Goal: Find contact information: Find contact information

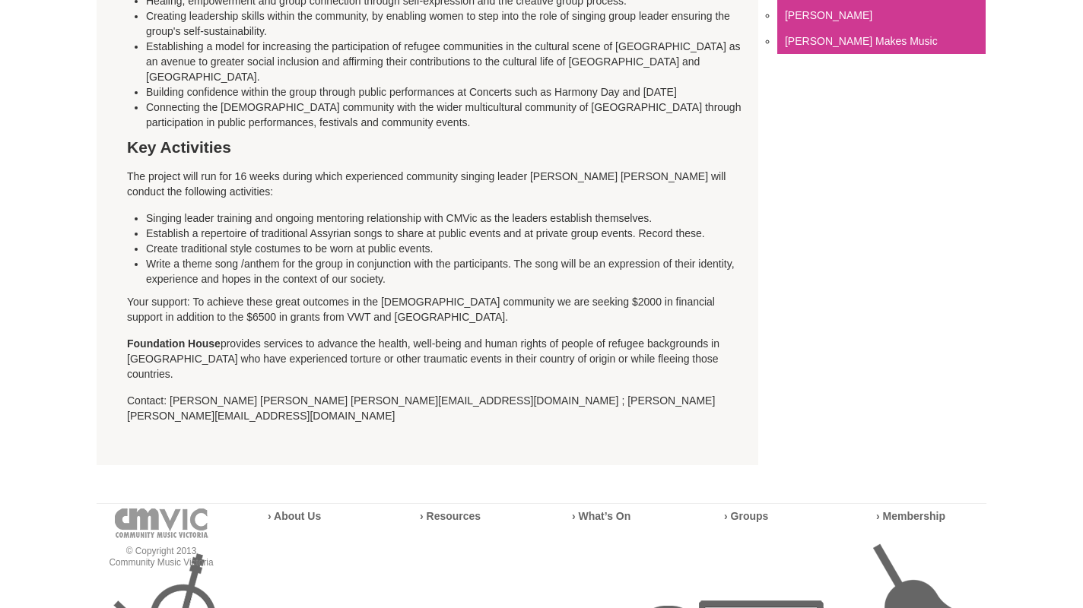
scroll to position [684, 0]
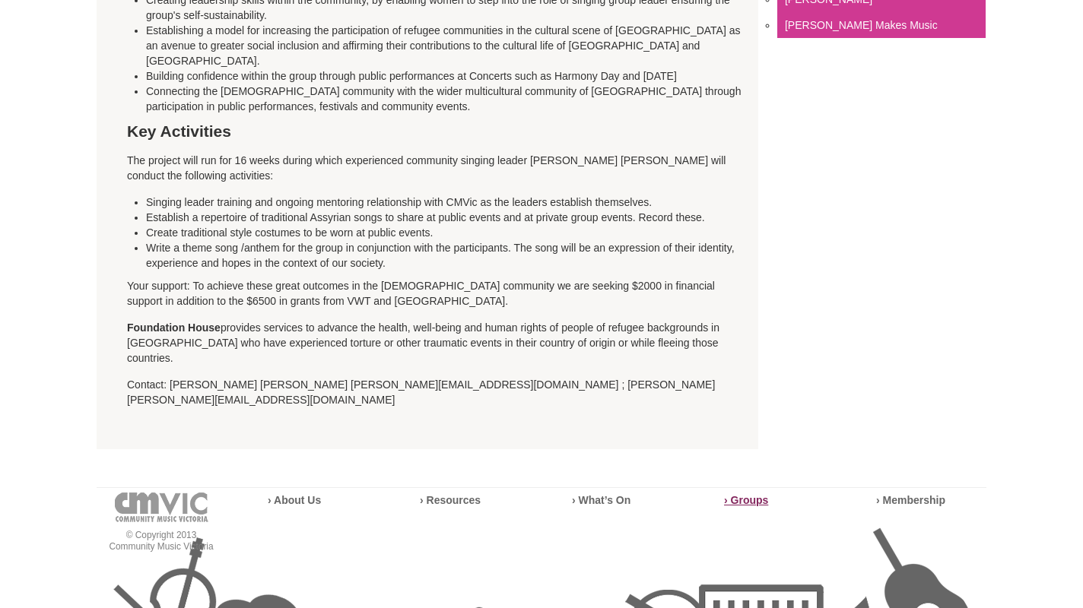
click at [748, 494] on strong "› Groups" at bounding box center [746, 500] width 44 height 12
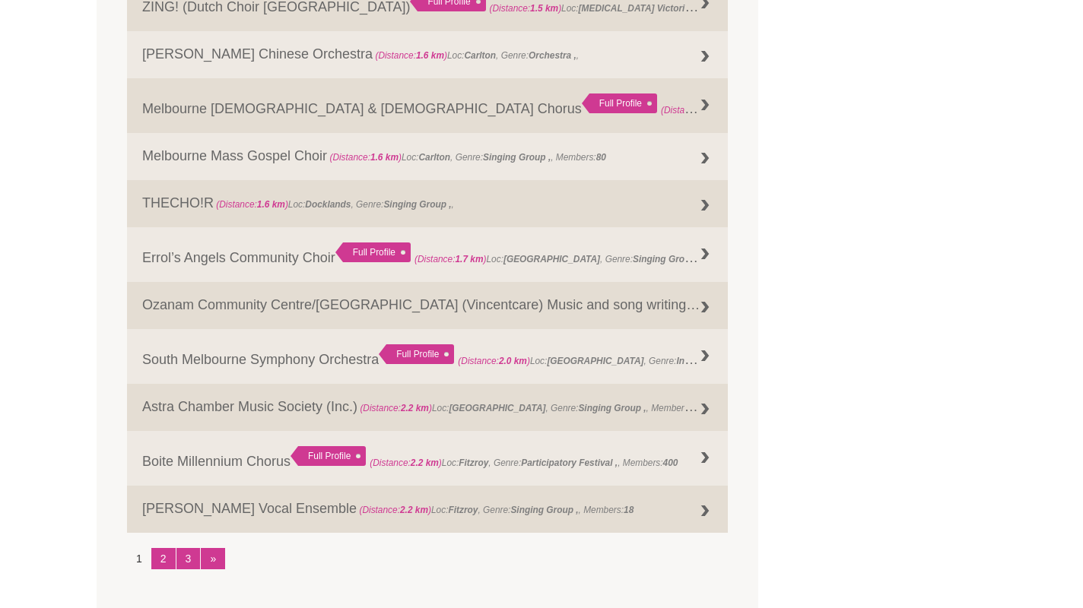
scroll to position [1825, 0]
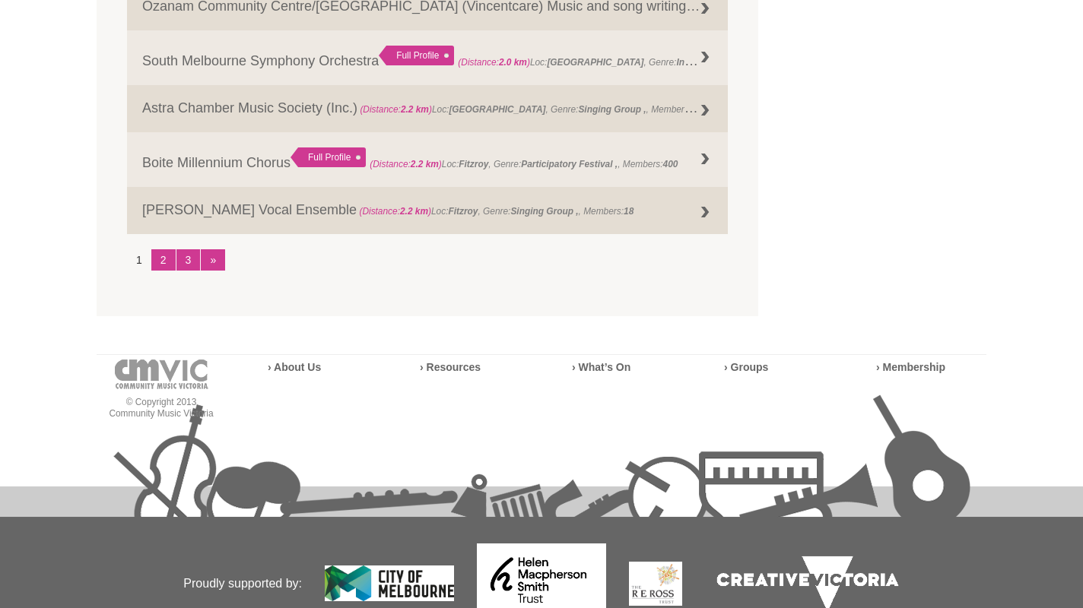
scroll to position [2053, 0]
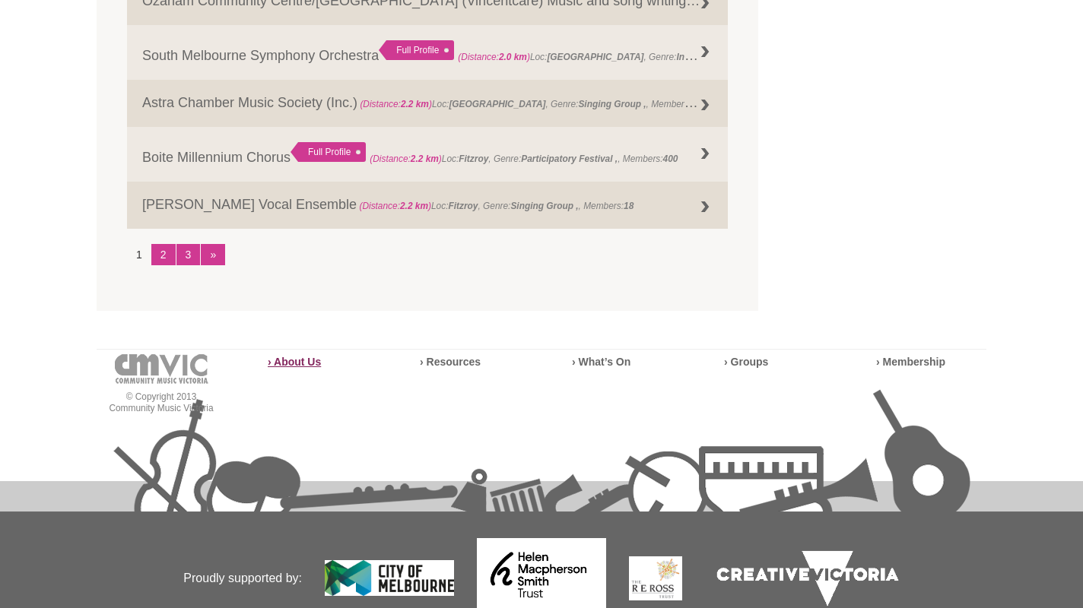
click at [299, 360] on strong "› About Us" at bounding box center [294, 362] width 53 height 12
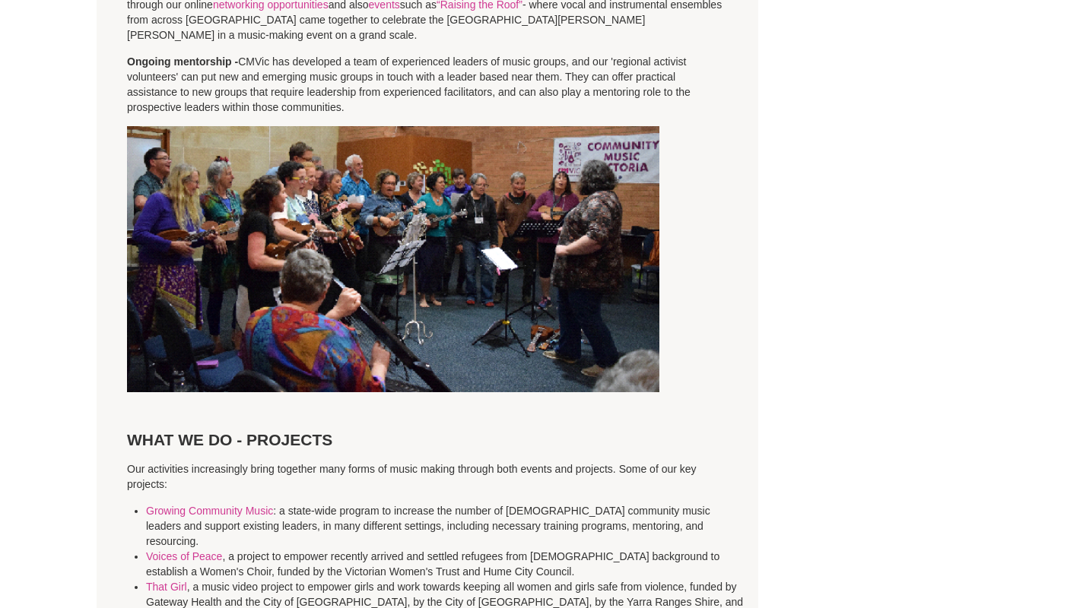
scroll to position [2129, 0]
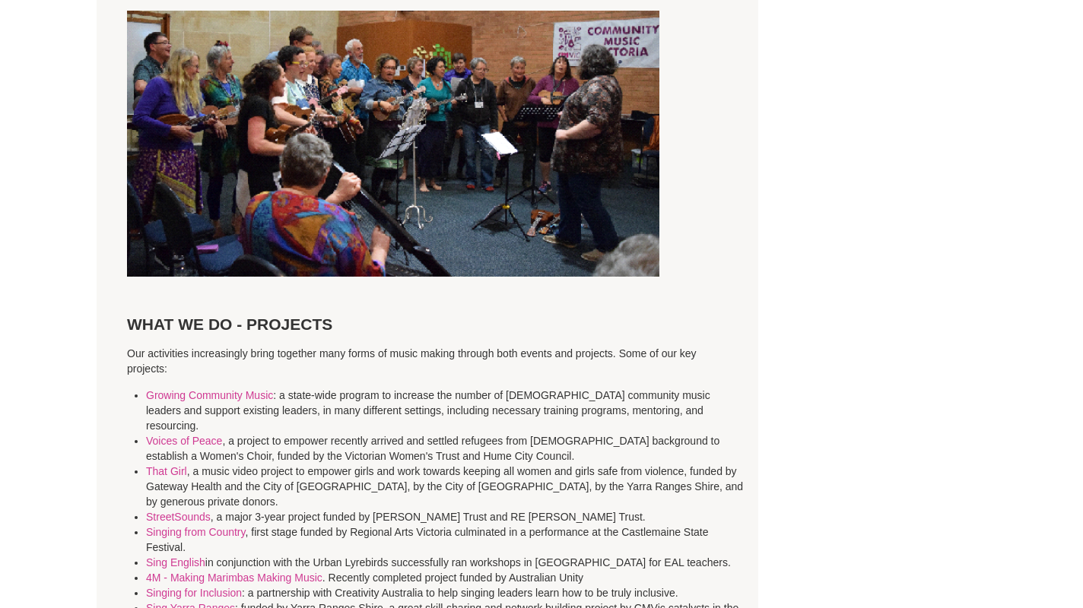
click at [103, 435] on section "Community Music Victoria is a volunteer driven not-for-profit organisation that…" at bounding box center [428, 306] width 662 height 4244
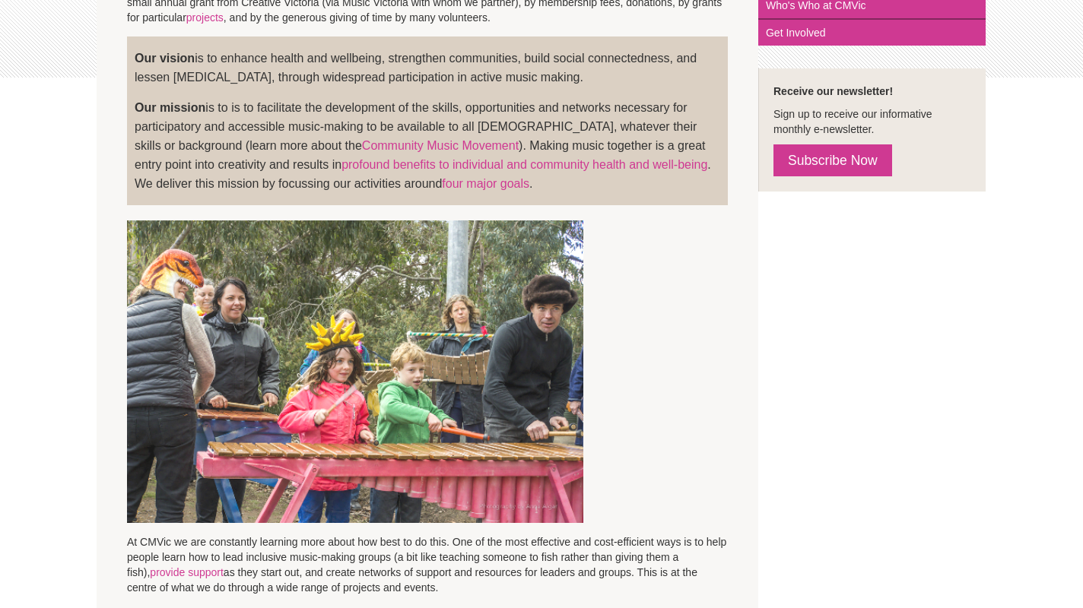
scroll to position [0, 0]
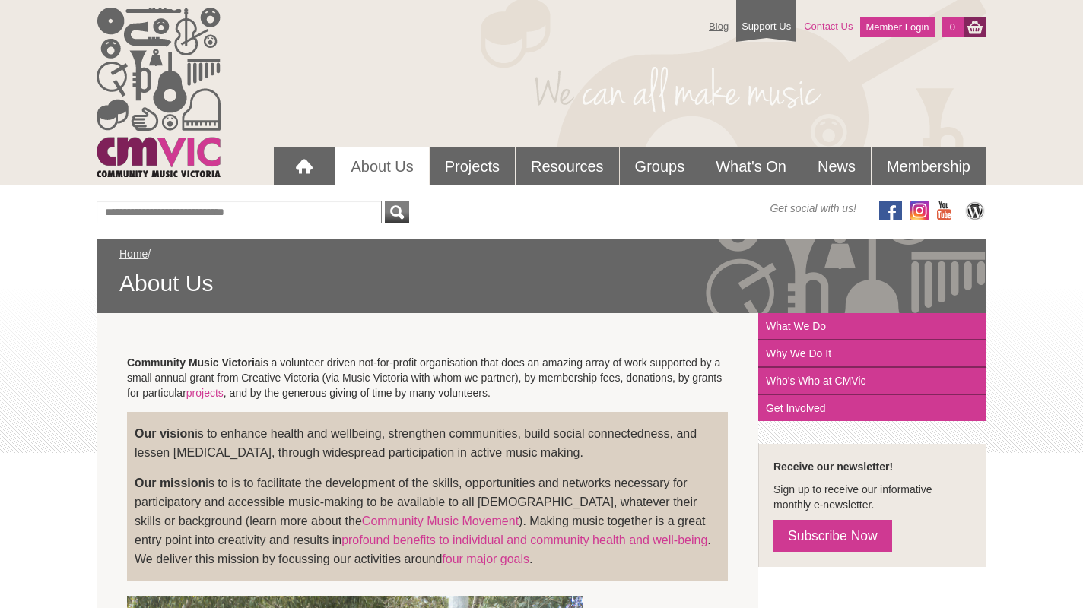
click at [830, 25] on link "Contact Us" at bounding box center [828, 26] width 64 height 27
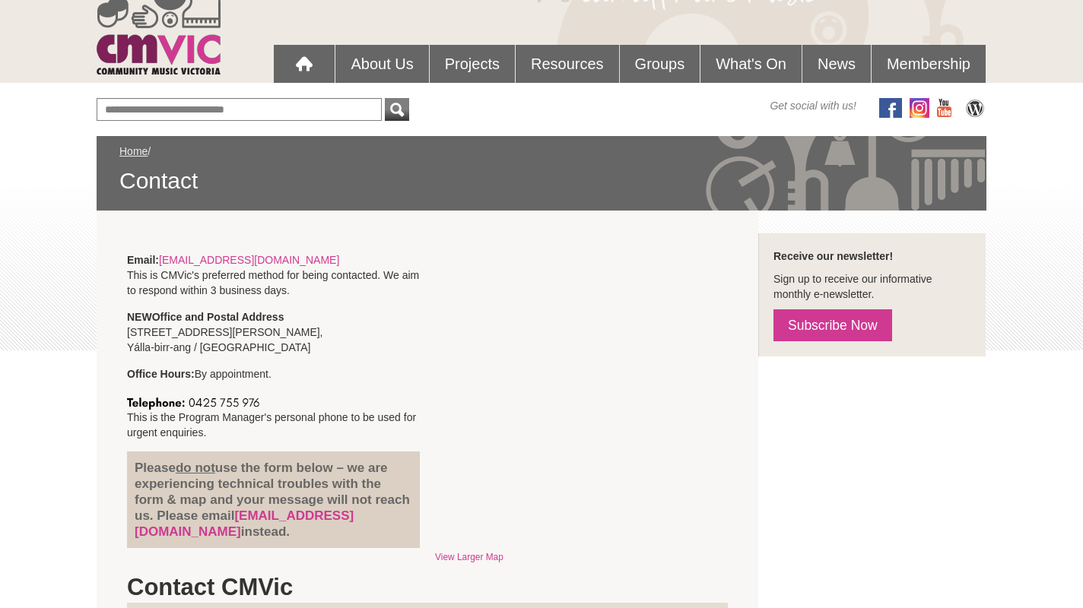
scroll to position [76, 0]
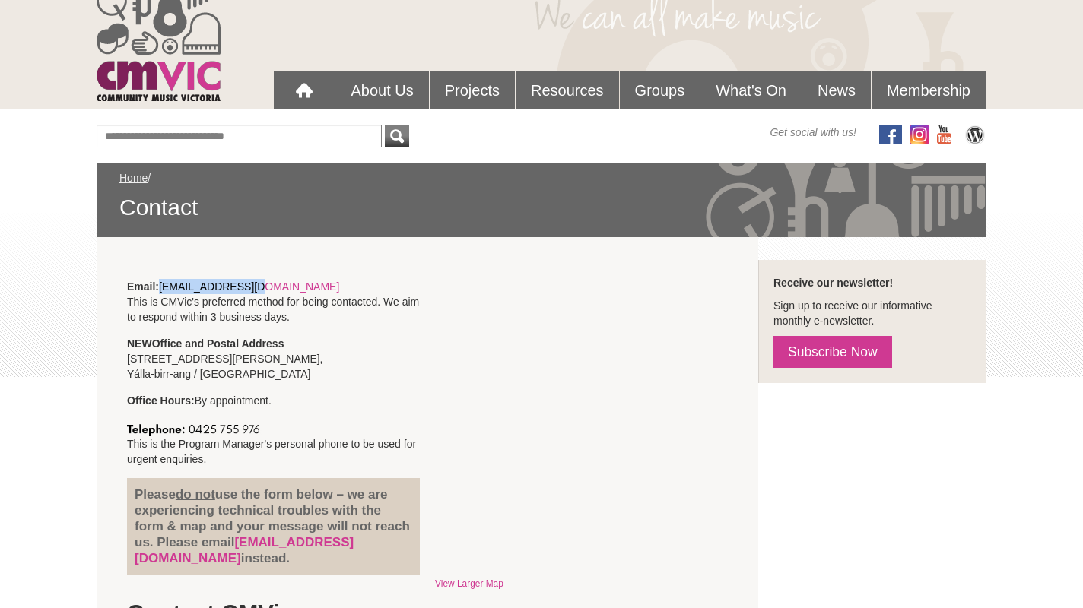
drag, startPoint x: 273, startPoint y: 287, endPoint x: 164, endPoint y: 285, distance: 109.5
click at [164, 285] on p "Email: info@cmvic.org.au This is CMVic's preferred method for being contacted. …" at bounding box center [273, 302] width 293 height 46
copy link "info@cmvic.org.au"
